Goal: Navigation & Orientation: Find specific page/section

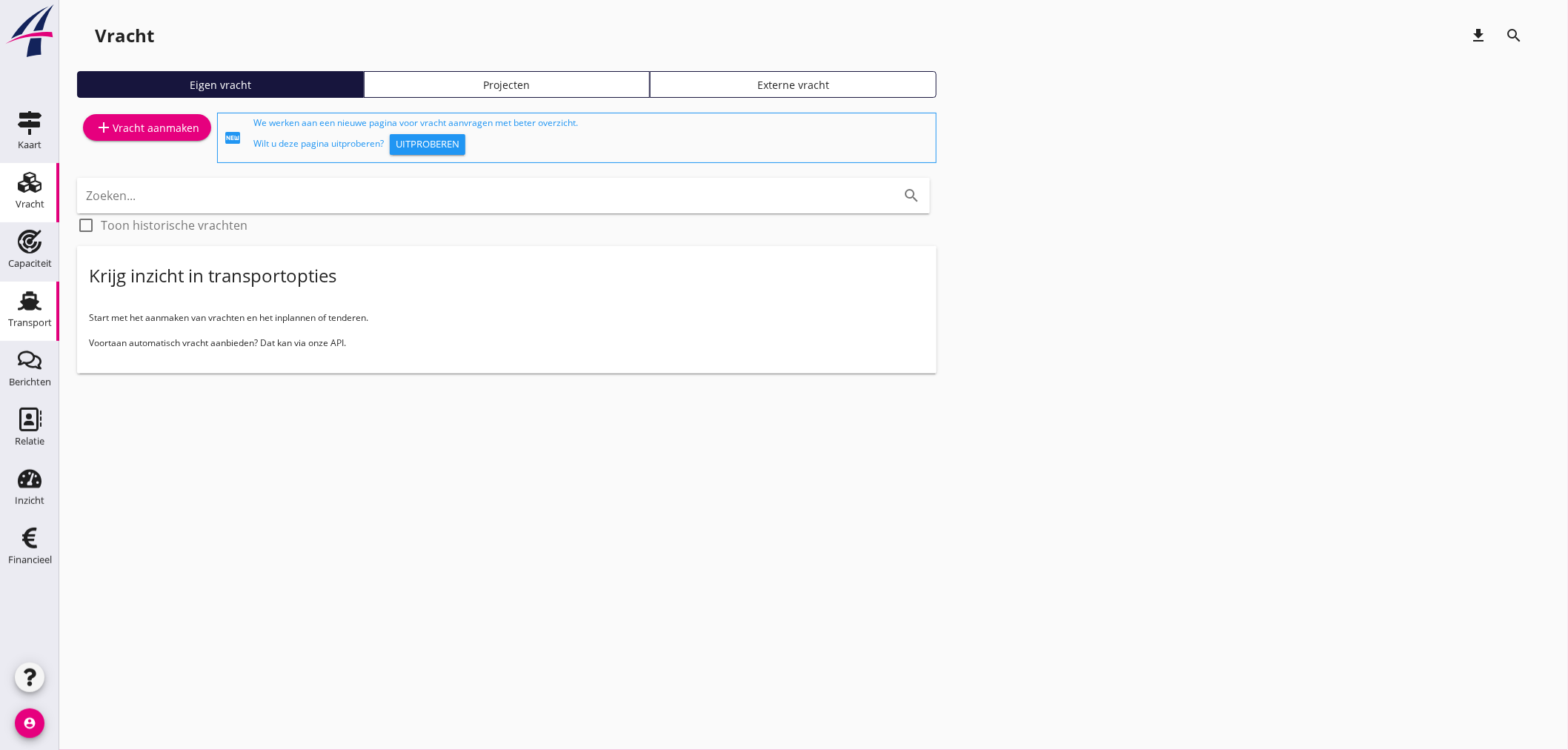
drag, startPoint x: 20, startPoint y: 294, endPoint x: 9, endPoint y: 294, distance: 11.0
click at [20, 294] on icon "Transport" at bounding box center [29, 301] width 23 height 23
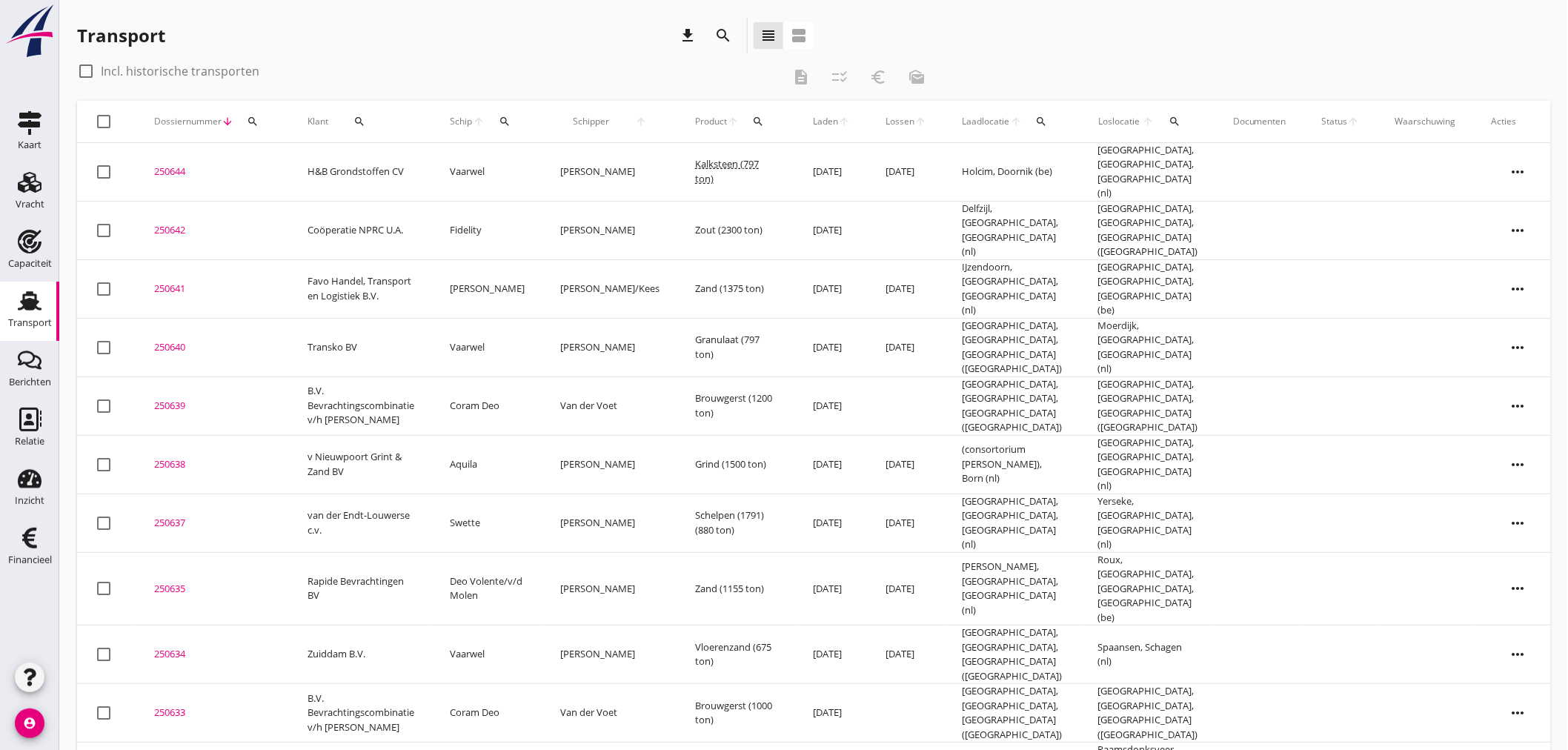
click at [282, 164] on td "250644 upload_file Drop hier uw bestand om het aan het dossier toe te voegen" at bounding box center [213, 172] width 153 height 58
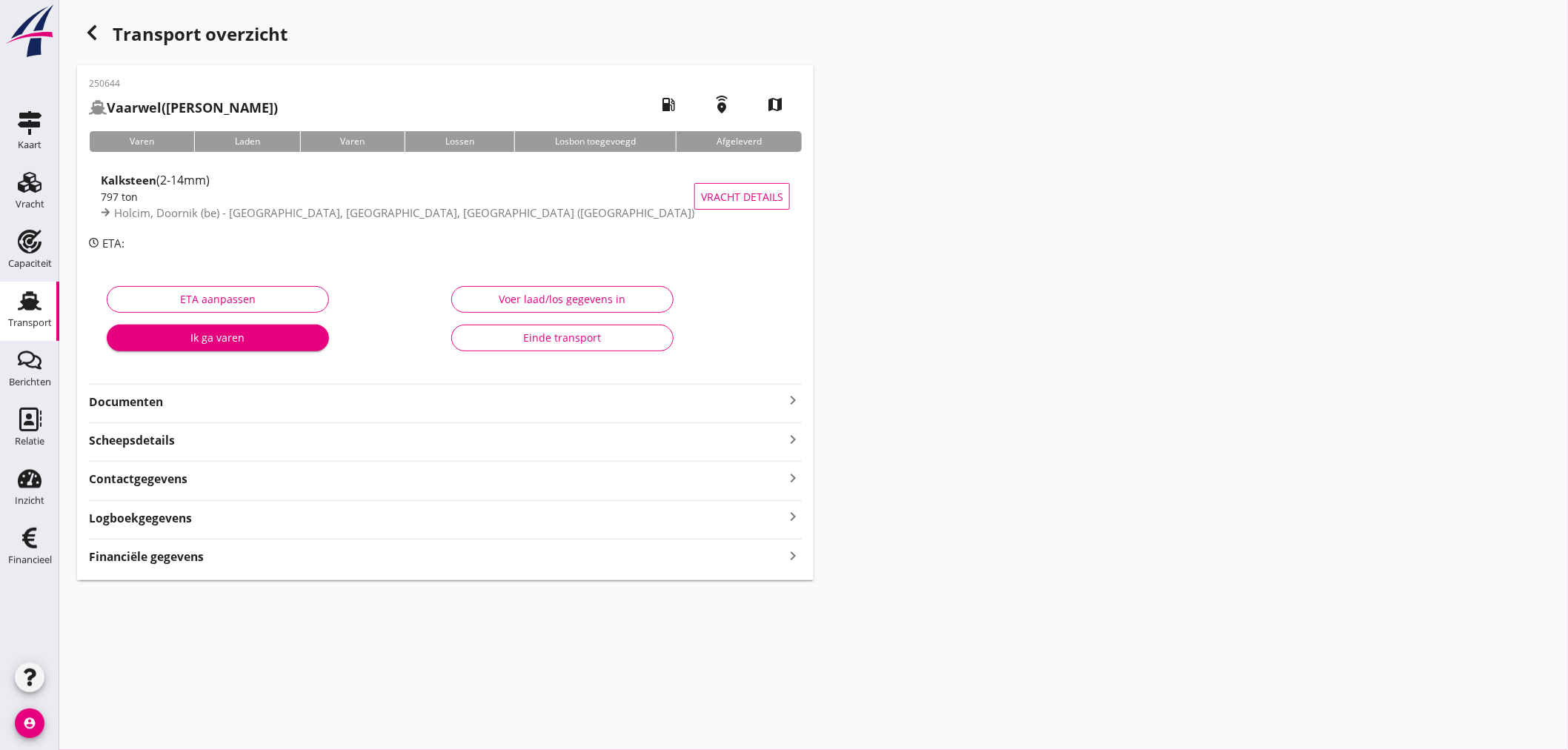
click at [94, 35] on icon "button" at bounding box center [92, 32] width 18 height 18
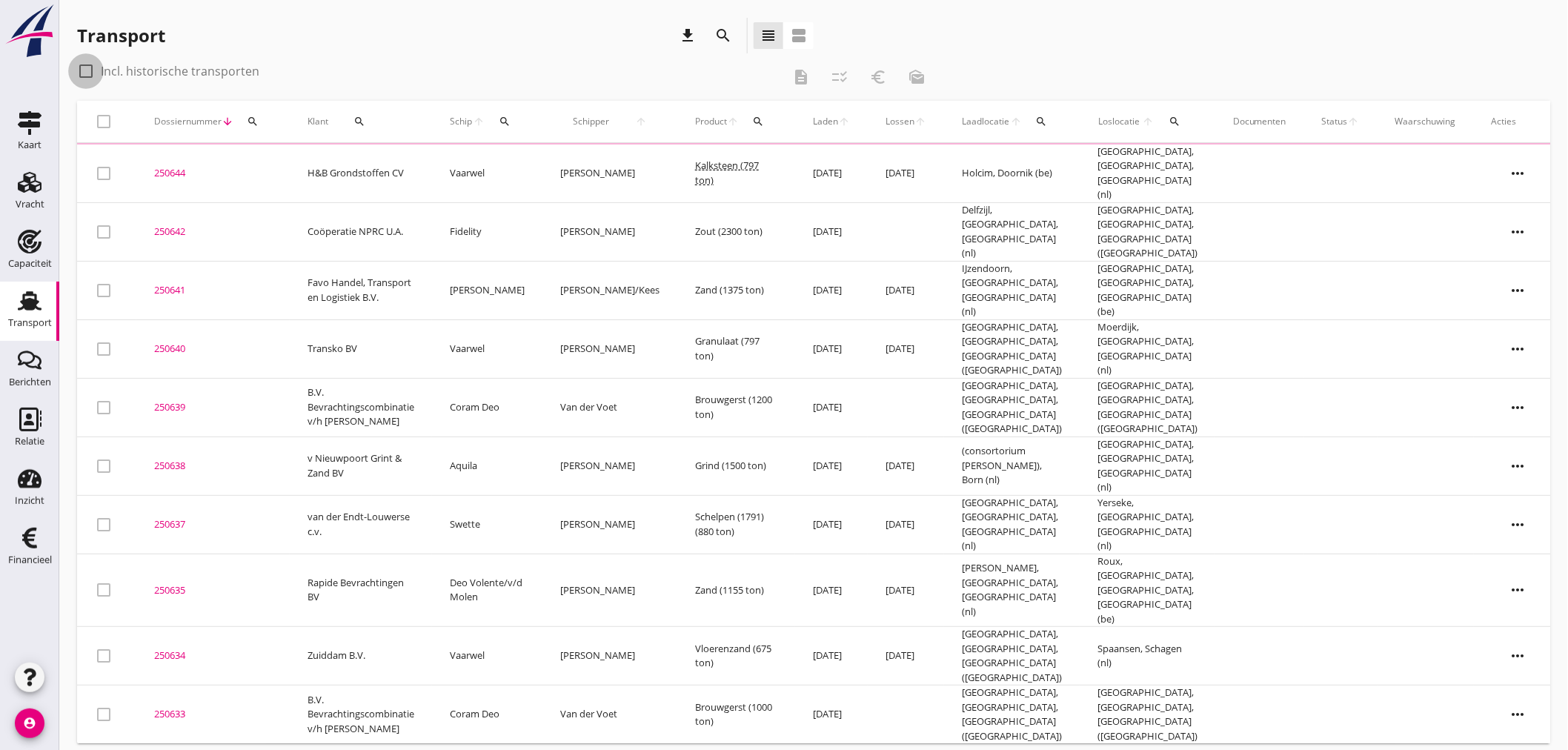
click at [91, 68] on div at bounding box center [86, 71] width 25 height 25
checkbox input "true"
click at [206, 156] on td "250644 upload_file Drop hier uw bestand om het aan het dossier toe te voegen" at bounding box center [215, 172] width 153 height 58
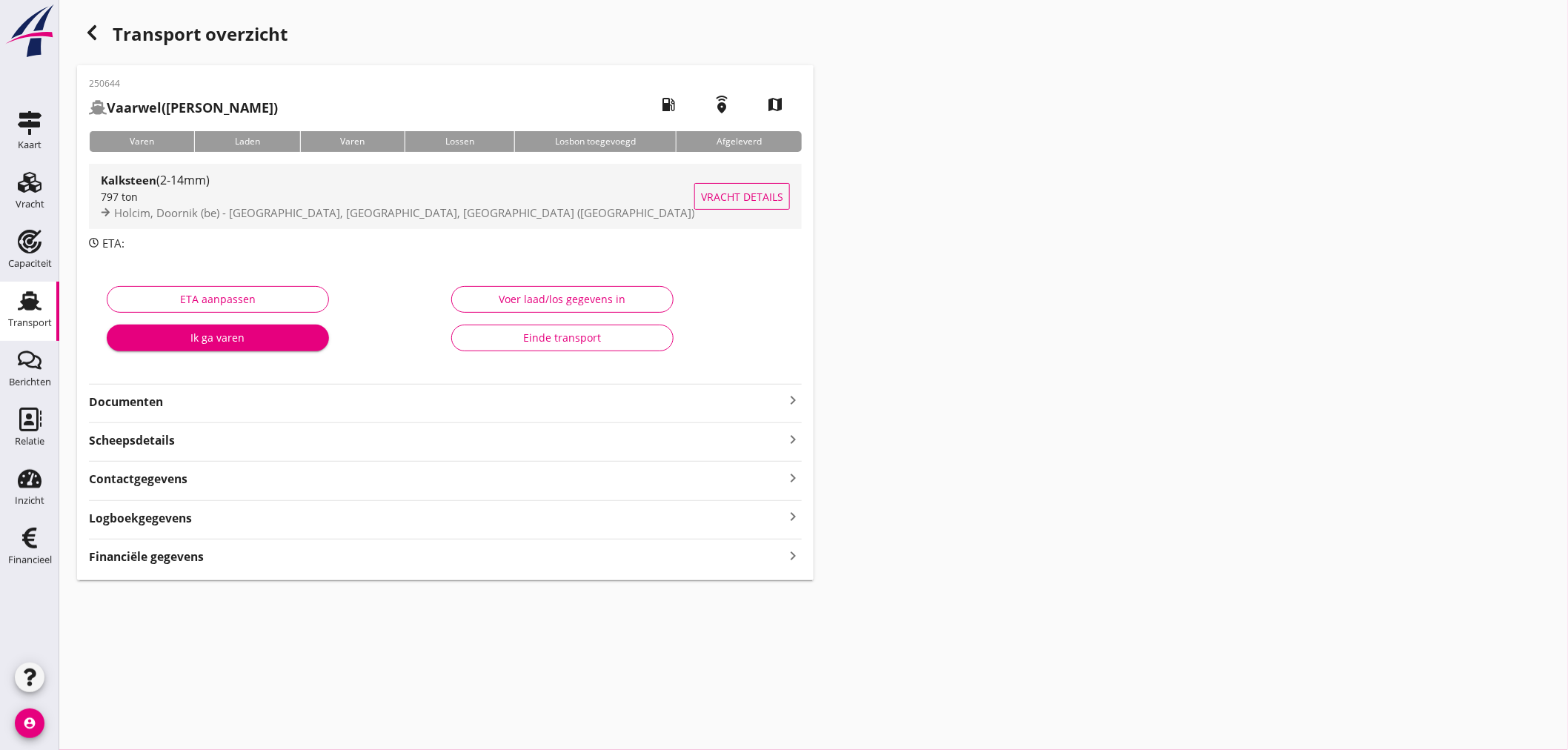
click at [278, 217] on span "Holcim, Doornik (be) - [GEOGRAPHIC_DATA], [GEOGRAPHIC_DATA], [GEOGRAPHIC_DATA] …" at bounding box center [405, 213] width 580 height 15
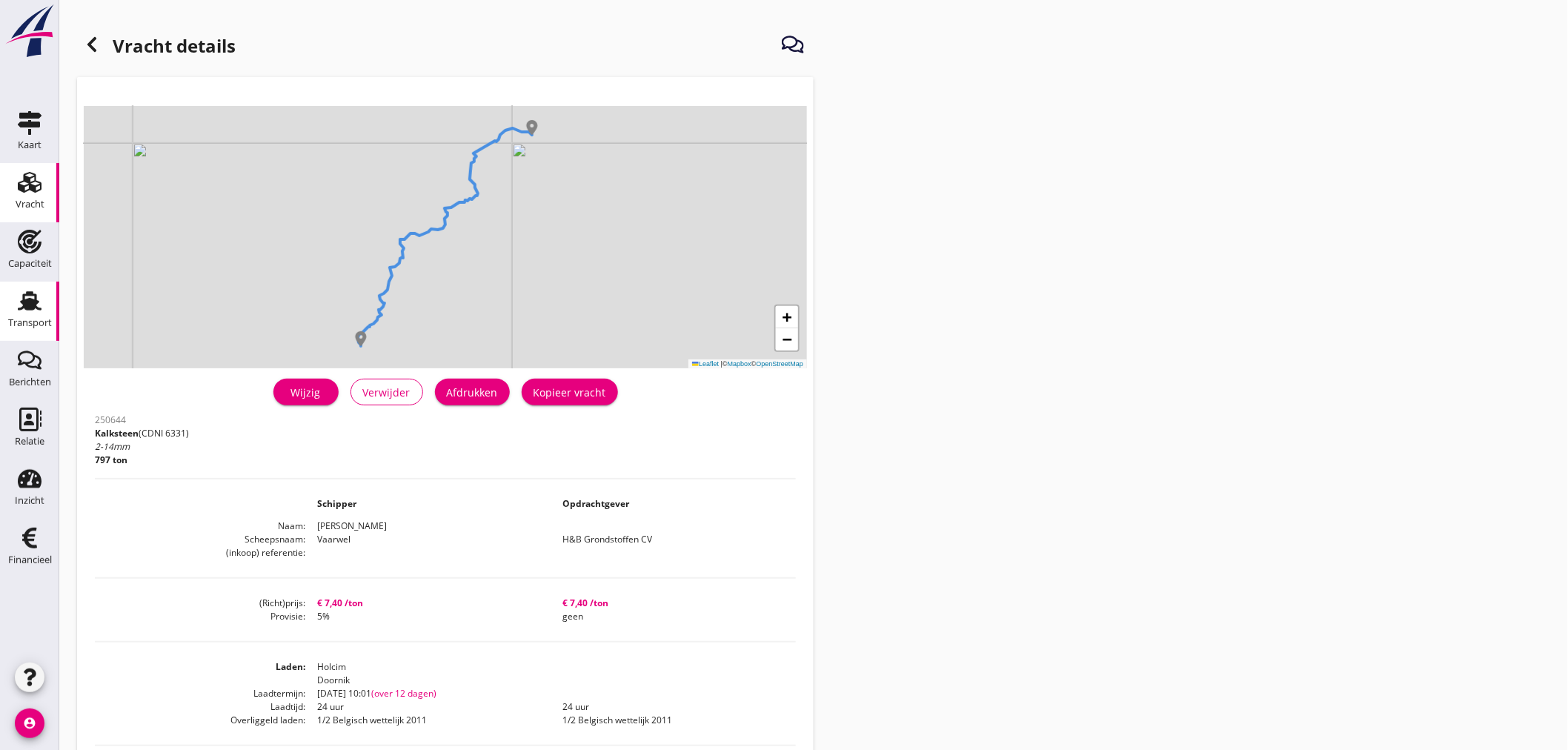
drag, startPoint x: 31, startPoint y: 302, endPoint x: 13, endPoint y: 330, distance: 33.3
click at [31, 302] on use at bounding box center [29, 300] width 23 height 19
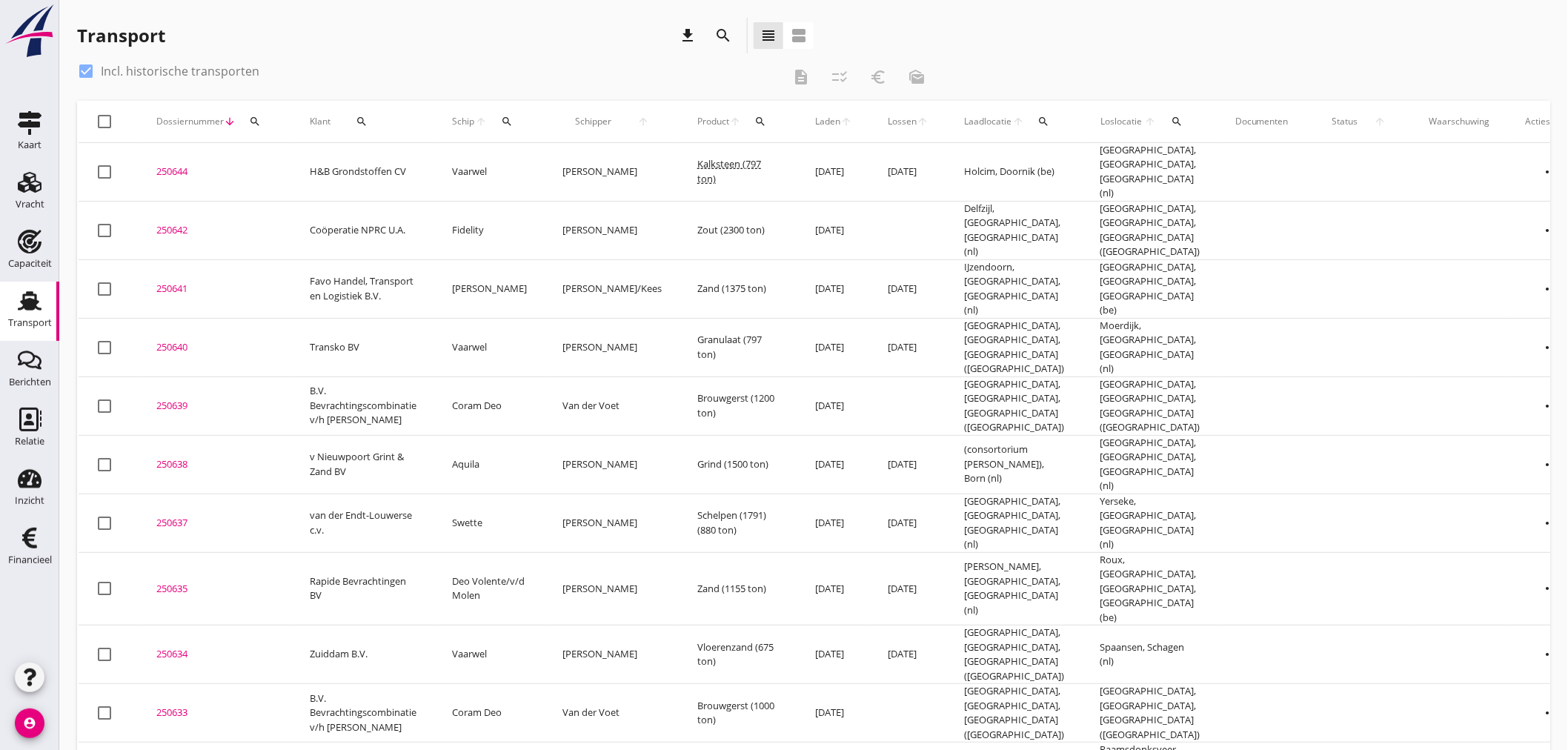
click at [37, 722] on icon "account_circle" at bounding box center [30, 723] width 30 height 30
click at [65, 708] on icon "logout" at bounding box center [64, 717] width 30 height 30
